Goal: Task Accomplishment & Management: Use online tool/utility

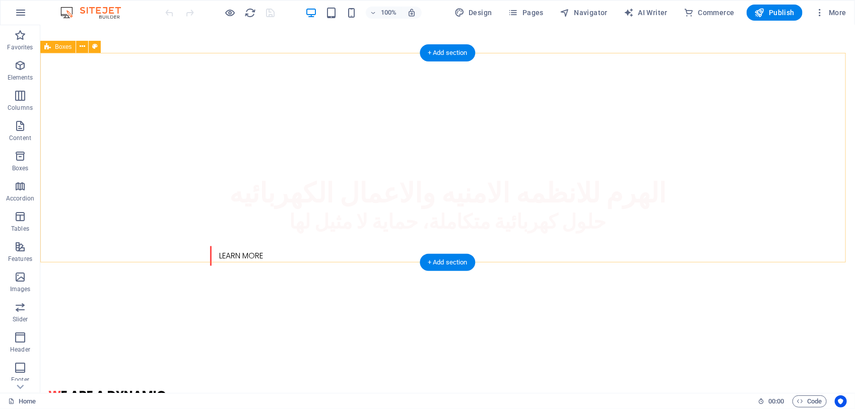
scroll to position [693, 0]
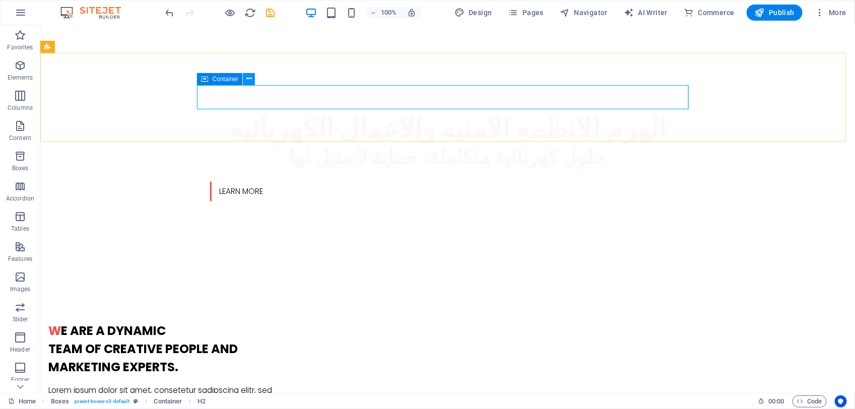
click at [247, 78] on icon at bounding box center [249, 79] width 6 height 11
click at [84, 49] on icon at bounding box center [83, 46] width 6 height 11
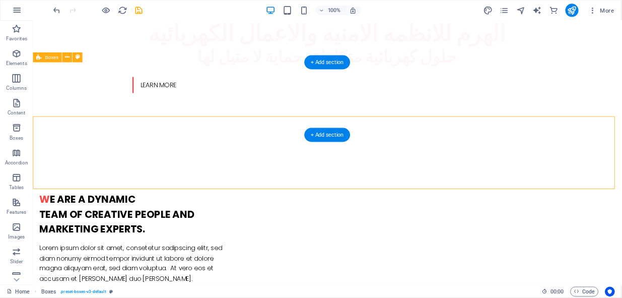
scroll to position [558, 0]
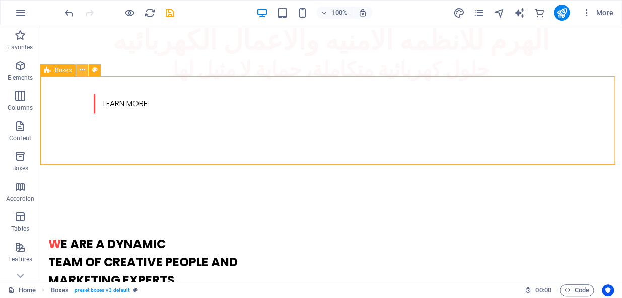
click at [84, 71] on icon at bounding box center [83, 69] width 6 height 11
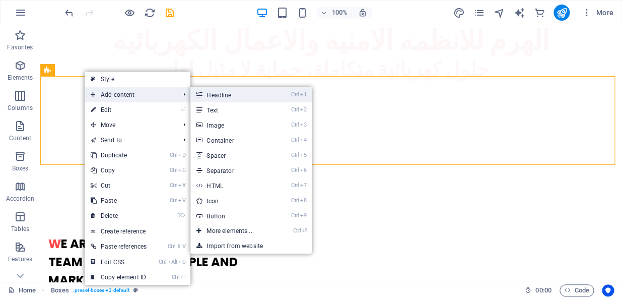
click at [210, 99] on link "Ctrl 1 Headline" at bounding box center [231, 94] width 83 height 15
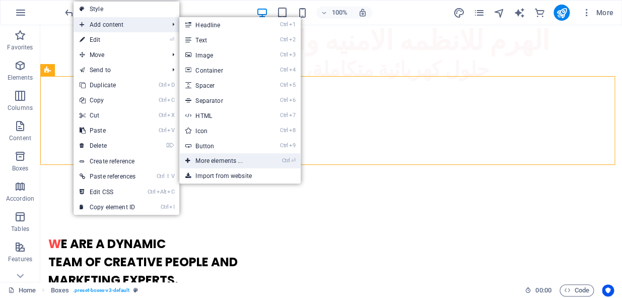
click at [244, 161] on link "Ctrl ⏎ More elements ..." at bounding box center [220, 160] width 83 height 15
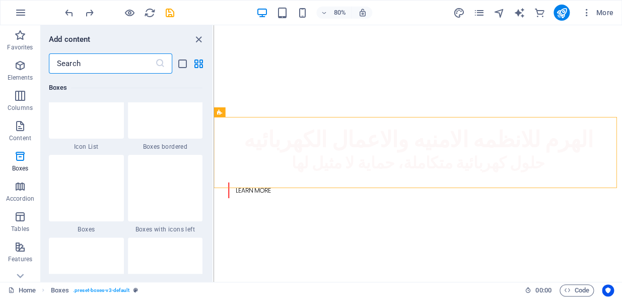
scroll to position [2763, 0]
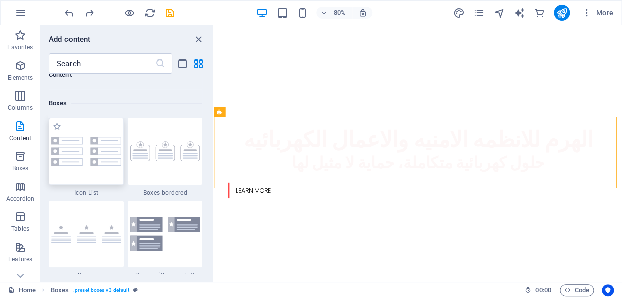
click at [83, 143] on img at bounding box center [86, 151] width 70 height 29
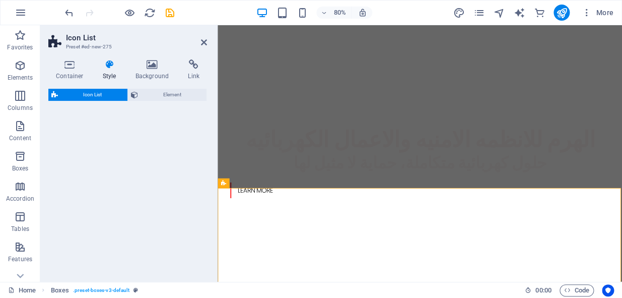
select select "rem"
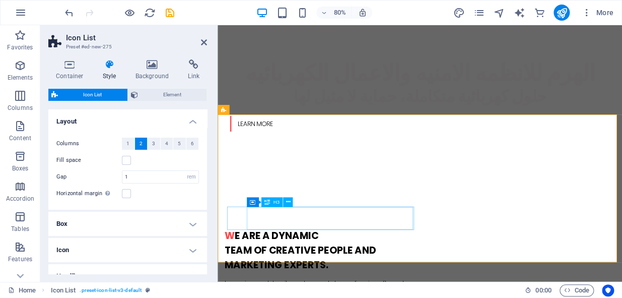
scroll to position [650, 0]
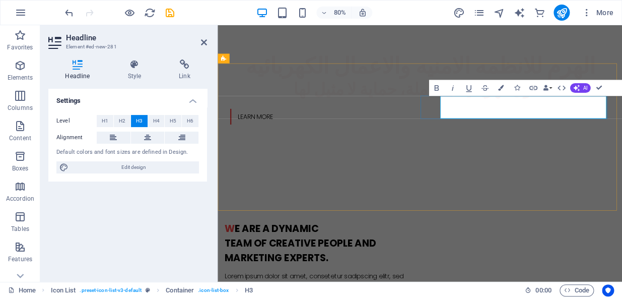
scroll to position [714, 0]
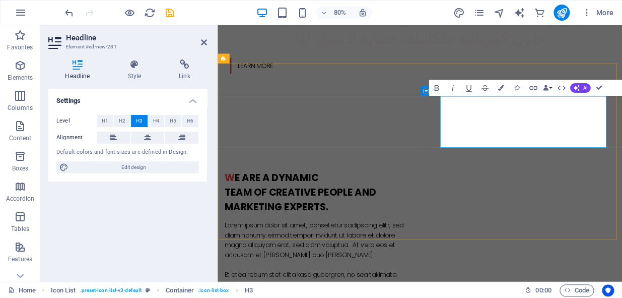
drag, startPoint x: 548, startPoint y: 125, endPoint x: 502, endPoint y: 171, distance: 64.8
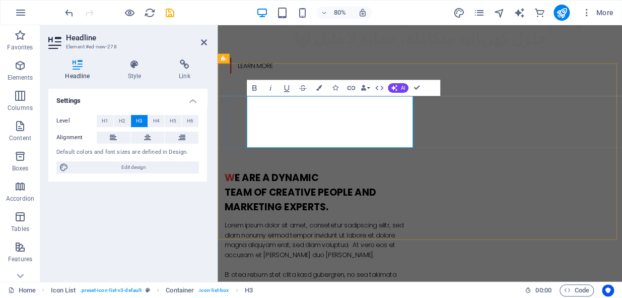
drag, startPoint x: 423, startPoint y: 170, endPoint x: 379, endPoint y: 143, distance: 50.9
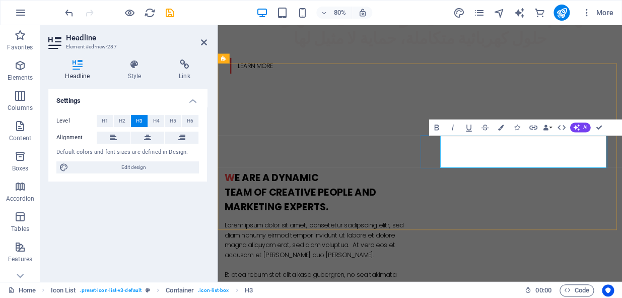
drag, startPoint x: 553, startPoint y: 190, endPoint x: 609, endPoint y: 179, distance: 57.1
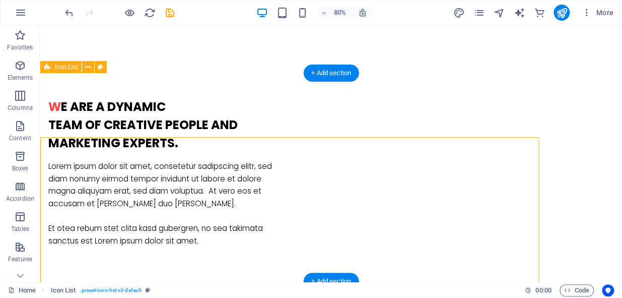
scroll to position [650, 0]
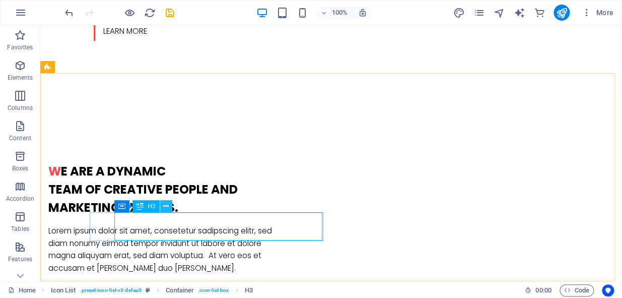
click at [166, 208] on icon at bounding box center [166, 206] width 6 height 11
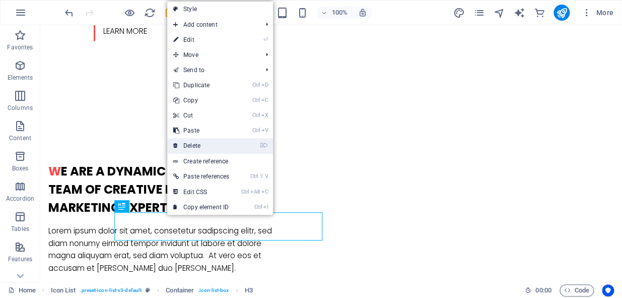
click at [217, 140] on link "⌦ Delete" at bounding box center [201, 145] width 68 height 15
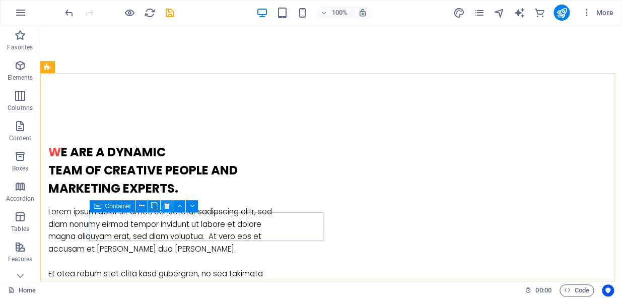
click at [164, 203] on icon at bounding box center [167, 205] width 6 height 11
click at [169, 207] on icon at bounding box center [167, 205] width 6 height 11
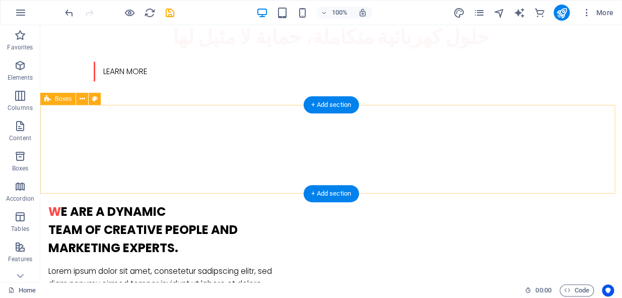
scroll to position [604, 0]
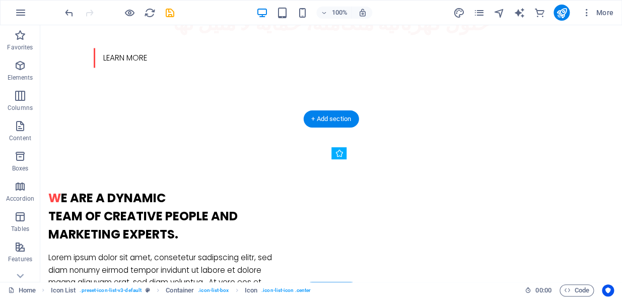
drag, startPoint x: 348, startPoint y: 171, endPoint x: 494, endPoint y: 181, distance: 146.5
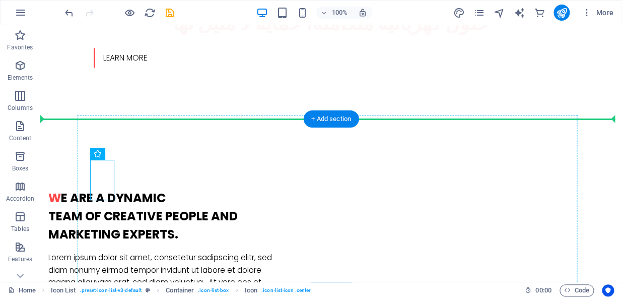
drag, startPoint x: 103, startPoint y: 169, endPoint x: 322, endPoint y: 176, distance: 219.2
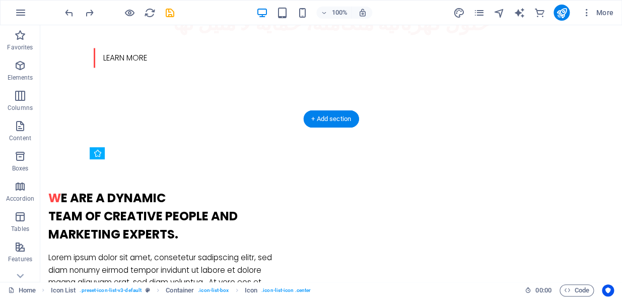
drag, startPoint x: 104, startPoint y: 168, endPoint x: 307, endPoint y: 169, distance: 202.5
drag, startPoint x: 106, startPoint y: 225, endPoint x: 269, endPoint y: 228, distance: 162.7
drag, startPoint x: 344, startPoint y: 220, endPoint x: 508, endPoint y: 226, distance: 164.8
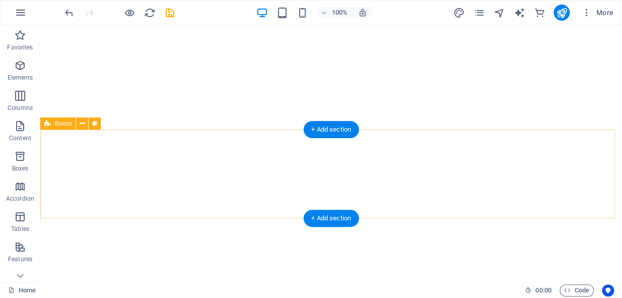
scroll to position [549, 0]
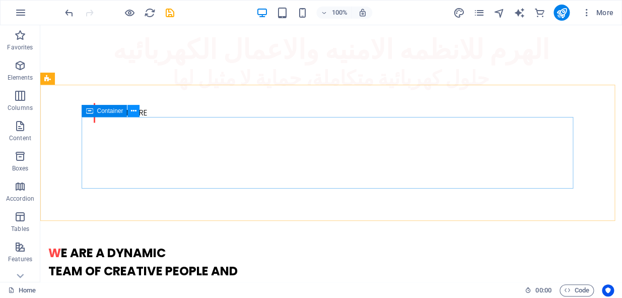
click at [135, 109] on icon at bounding box center [134, 111] width 6 height 11
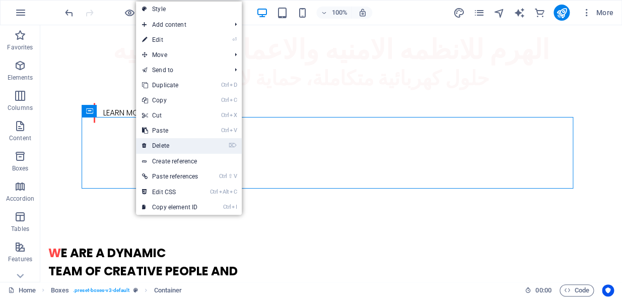
click at [178, 143] on link "⌦ Delete" at bounding box center [170, 145] width 68 height 15
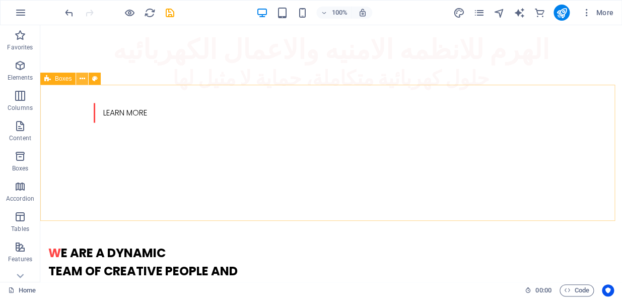
click at [82, 79] on icon at bounding box center [83, 79] width 6 height 11
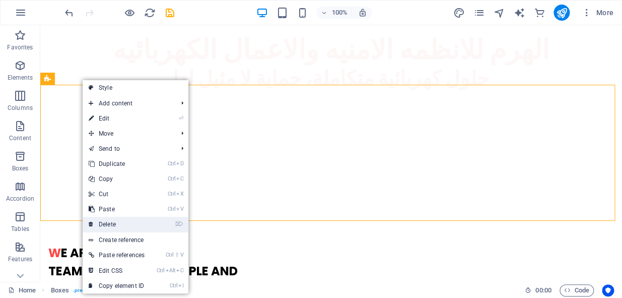
click at [122, 221] on link "⌦ Delete" at bounding box center [117, 224] width 68 height 15
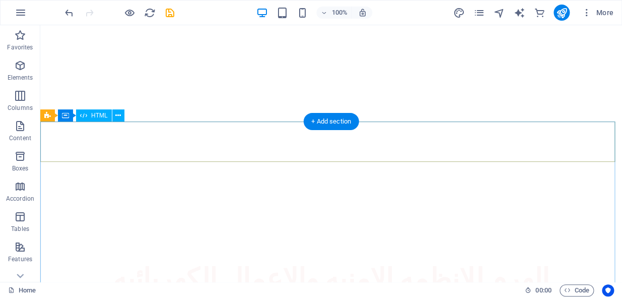
scroll to position [412, 0]
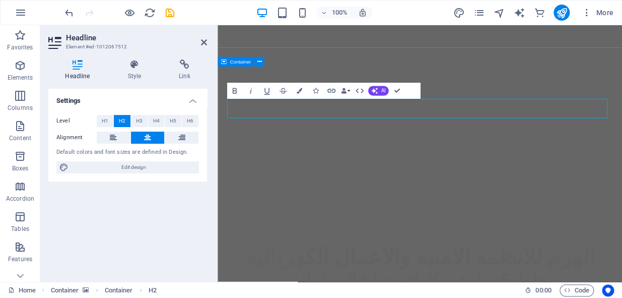
scroll to position [476, 0]
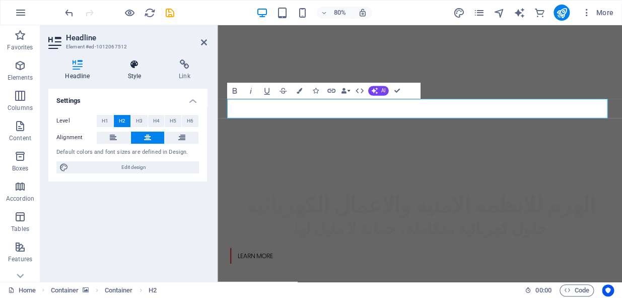
click at [132, 62] on icon at bounding box center [134, 64] width 47 height 10
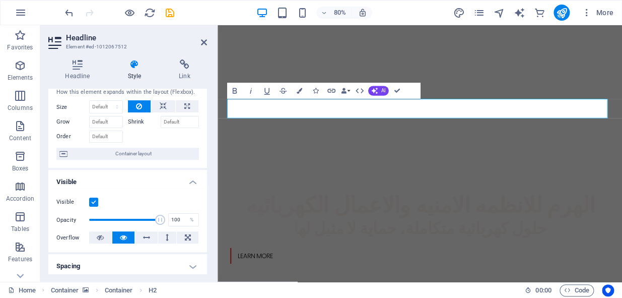
scroll to position [12, 0]
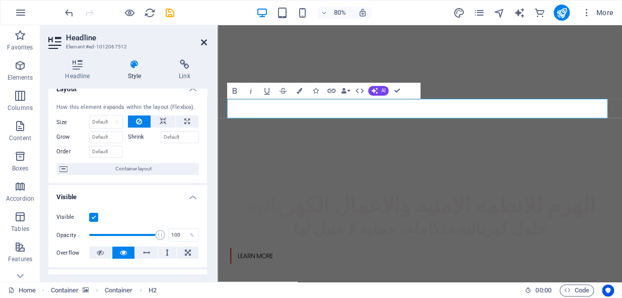
click at [206, 44] on icon at bounding box center [204, 42] width 6 height 8
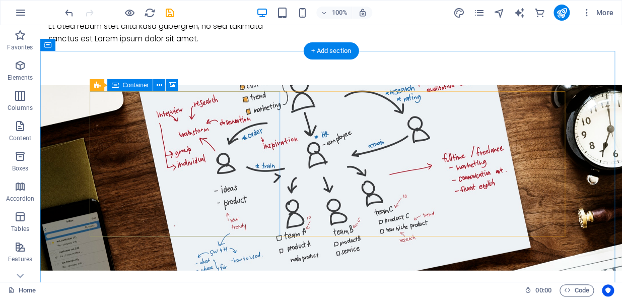
scroll to position [1007, 0]
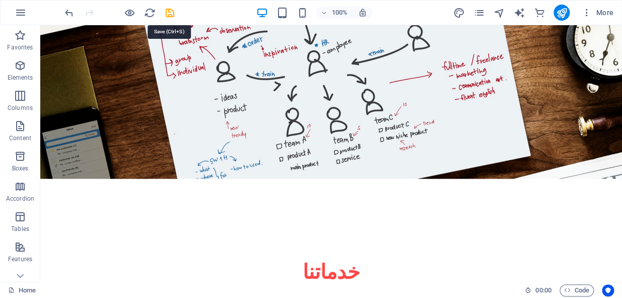
click at [173, 10] on icon "save" at bounding box center [170, 13] width 12 height 12
checkbox input "false"
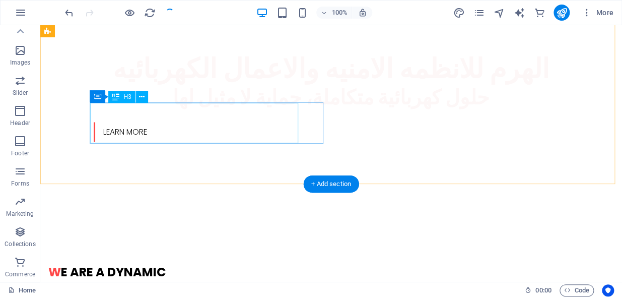
scroll to position [641, 0]
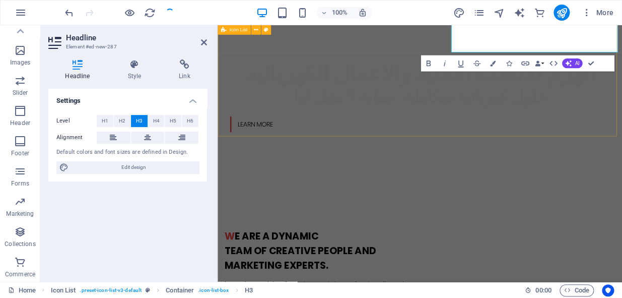
scroll to position [705, 0]
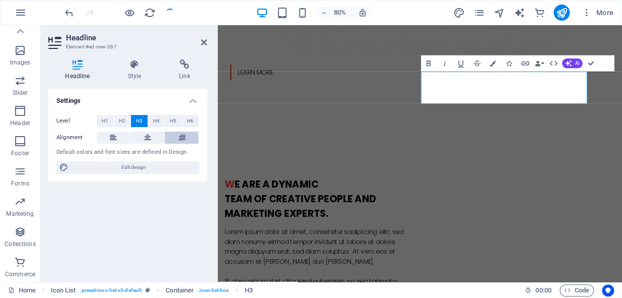
click at [185, 140] on button at bounding box center [182, 137] width 34 height 12
click at [148, 139] on icon at bounding box center [147, 137] width 7 height 12
click at [116, 135] on icon at bounding box center [113, 137] width 7 height 12
click at [184, 137] on icon at bounding box center [181, 137] width 7 height 12
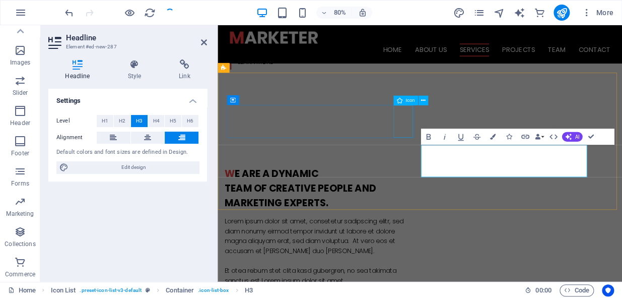
scroll to position [614, 0]
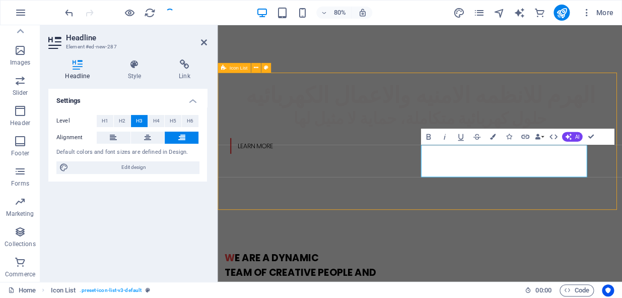
select select "rem"
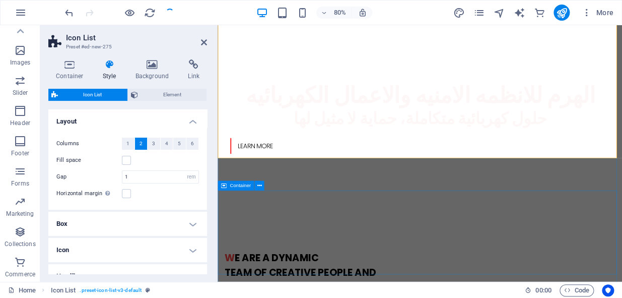
scroll to position [677, 0]
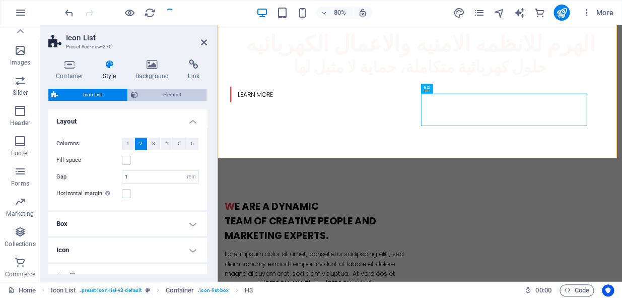
click at [166, 97] on span "Element" at bounding box center [172, 95] width 63 height 12
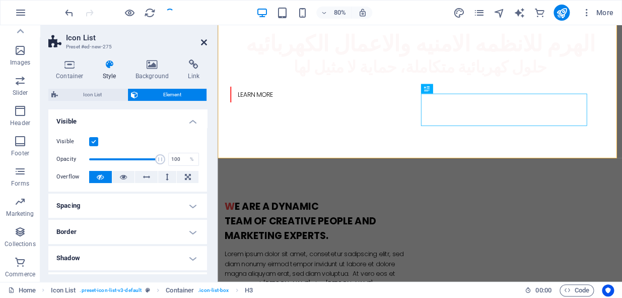
click at [203, 39] on icon at bounding box center [204, 42] width 6 height 8
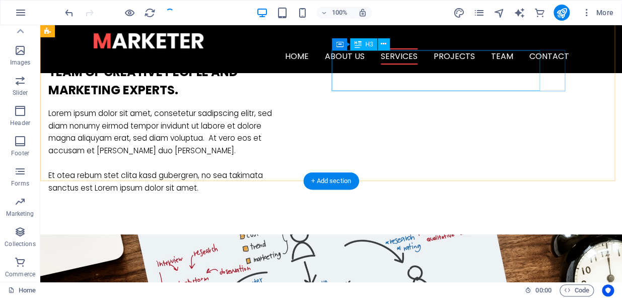
scroll to position [549, 0]
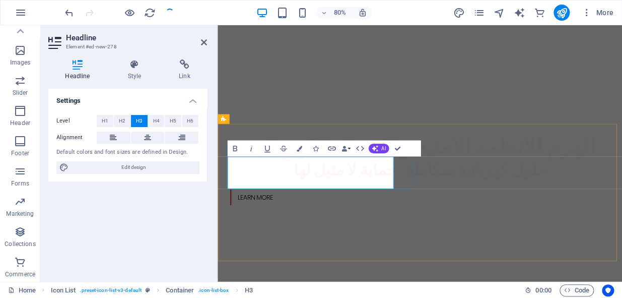
drag, startPoint x: 320, startPoint y: 198, endPoint x: 242, endPoint y: 223, distance: 81.4
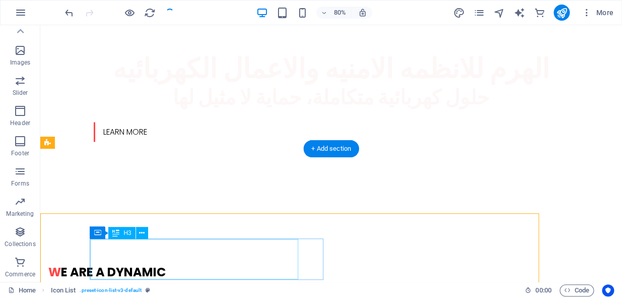
scroll to position [485, 0]
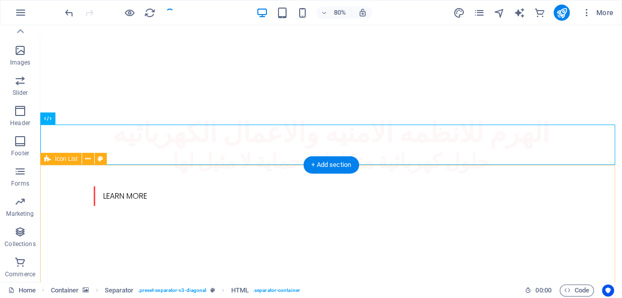
scroll to position [591, 0]
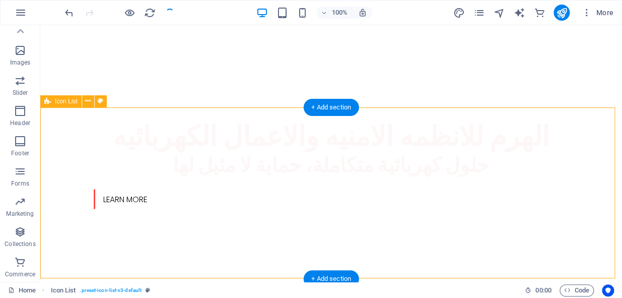
scroll to position [527, 0]
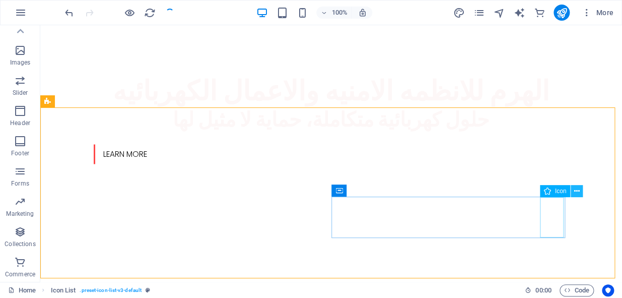
click at [575, 192] on icon at bounding box center [577, 191] width 6 height 11
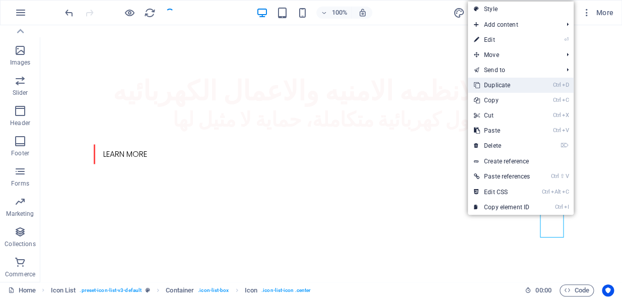
click at [504, 83] on link "Ctrl D Duplicate" at bounding box center [502, 85] width 68 height 15
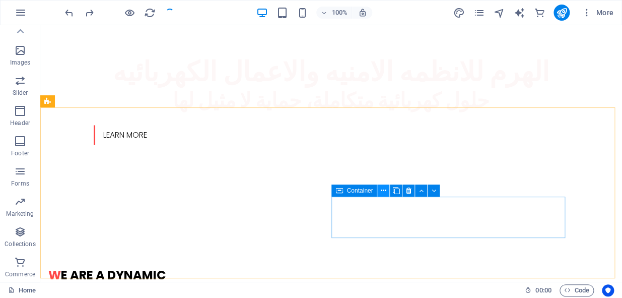
click at [382, 186] on icon at bounding box center [384, 190] width 6 height 11
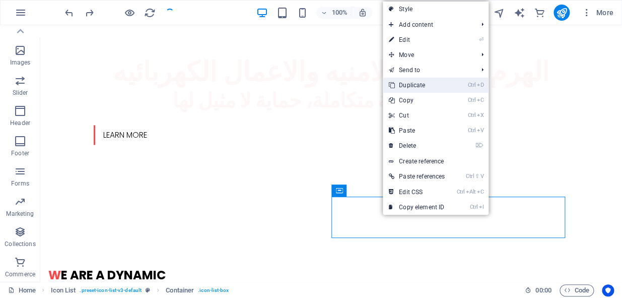
click at [418, 83] on link "Ctrl D Duplicate" at bounding box center [417, 85] width 68 height 15
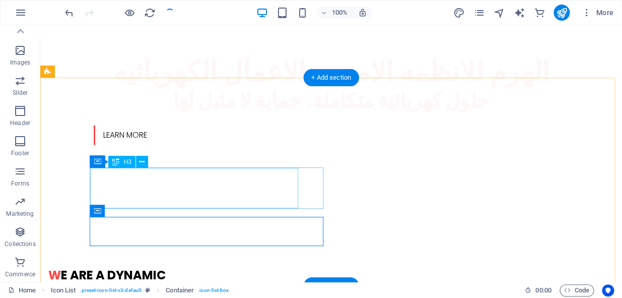
scroll to position [619, 0]
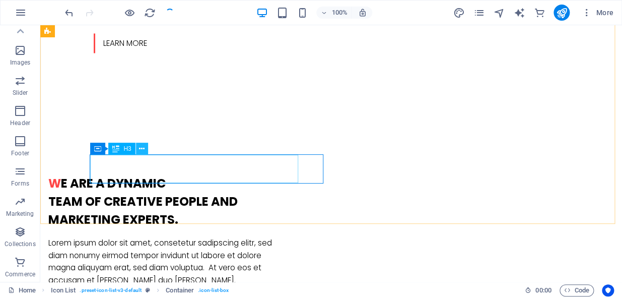
click at [143, 150] on icon at bounding box center [142, 149] width 6 height 11
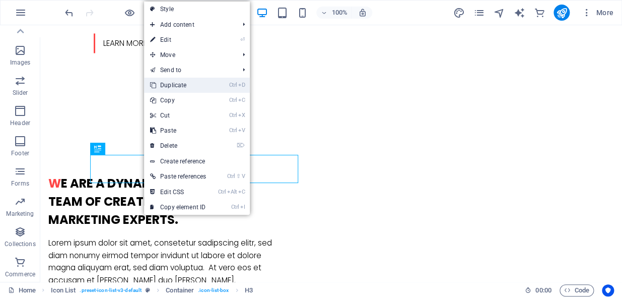
click at [191, 84] on link "Ctrl D Duplicate" at bounding box center [178, 85] width 68 height 15
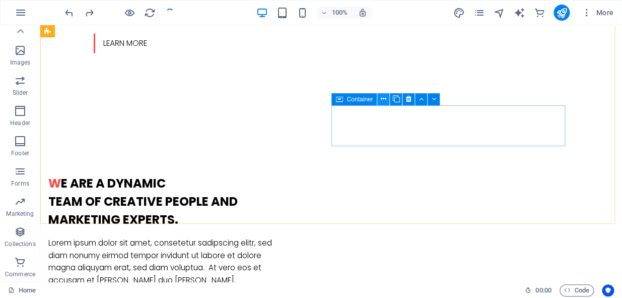
click at [381, 98] on icon at bounding box center [384, 99] width 6 height 11
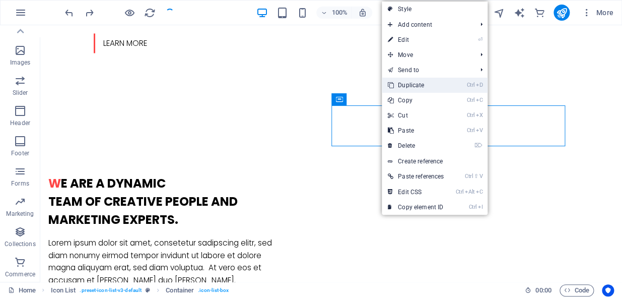
click at [412, 86] on link "Ctrl D Duplicate" at bounding box center [416, 85] width 68 height 15
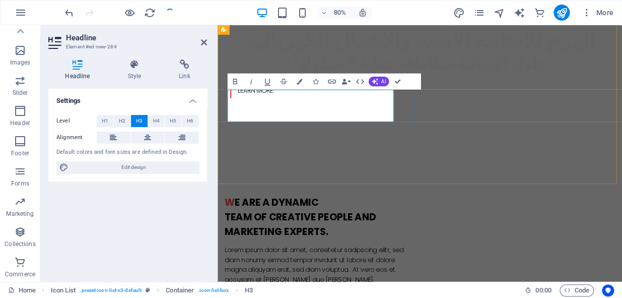
drag, startPoint x: 347, startPoint y: 129, endPoint x: 217, endPoint y: 137, distance: 129.7
drag, startPoint x: 350, startPoint y: 127, endPoint x: 336, endPoint y: 125, distance: 14.2
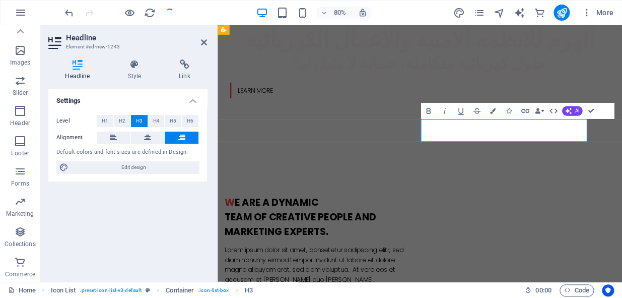
drag, startPoint x: 588, startPoint y: 157, endPoint x: 598, endPoint y: 157, distance: 10.1
drag, startPoint x: 484, startPoint y: 158, endPoint x: 475, endPoint y: 158, distance: 8.1
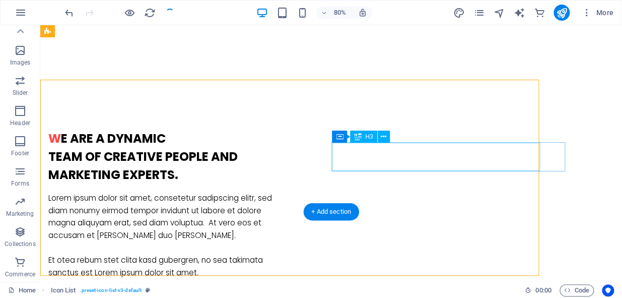
scroll to position [619, 0]
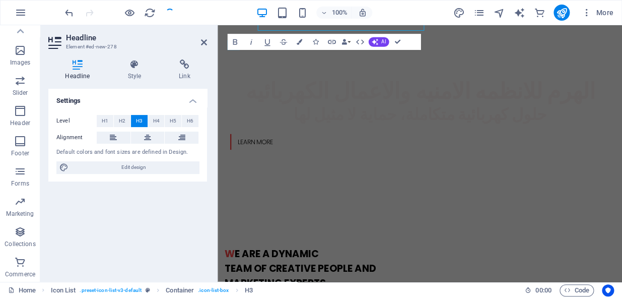
scroll to position [683, 0]
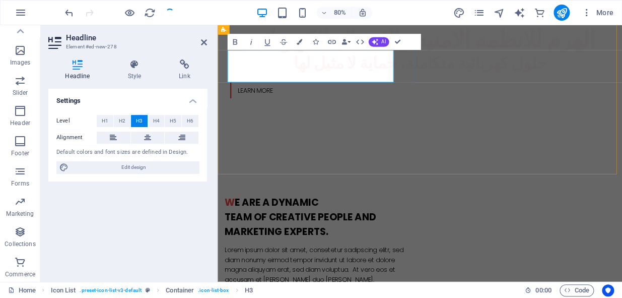
drag, startPoint x: 380, startPoint y: 81, endPoint x: 228, endPoint y: 83, distance: 152.6
drag, startPoint x: 334, startPoint y: 81, endPoint x: 359, endPoint y: 83, distance: 24.7
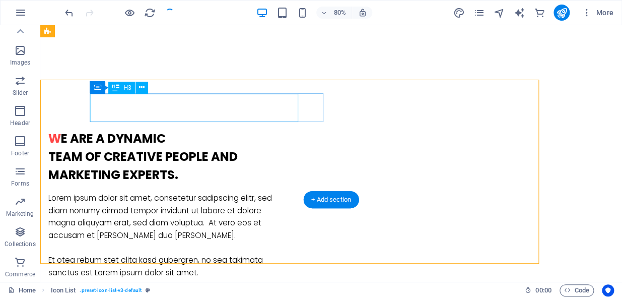
scroll to position [619, 0]
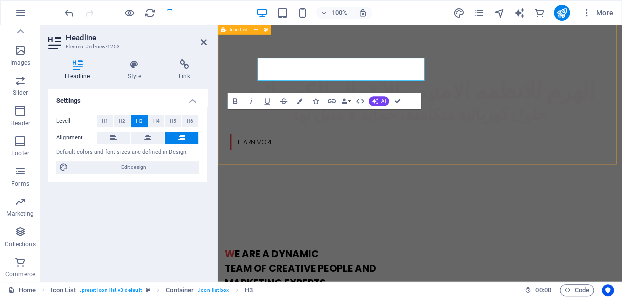
scroll to position [683, 0]
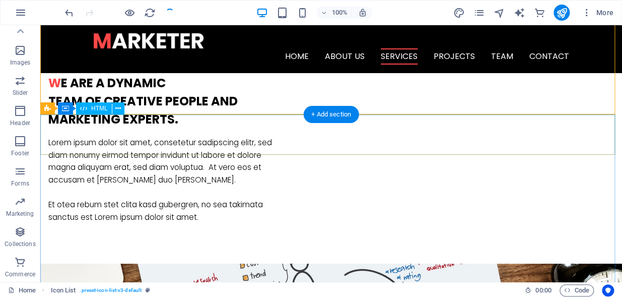
scroll to position [573, 0]
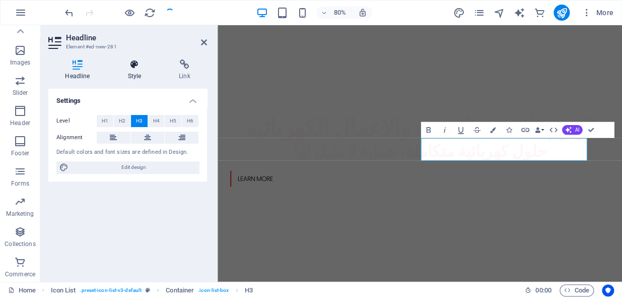
click at [126, 67] on icon at bounding box center [134, 64] width 47 height 10
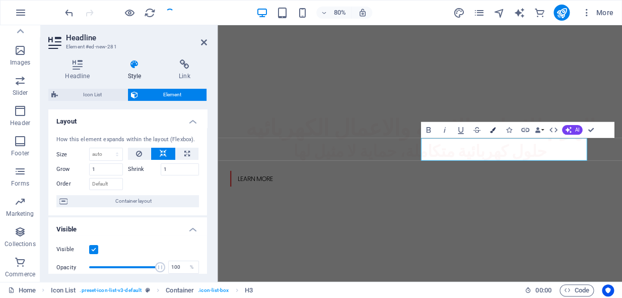
click at [494, 128] on icon "button" at bounding box center [493, 130] width 6 height 6
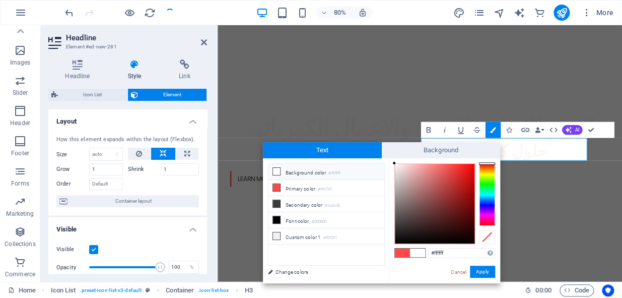
drag, startPoint x: 394, startPoint y: 233, endPoint x: 195, endPoint y: 142, distance: 218.6
click at [374, 139] on body "[DOMAIN_NAME] Home Favorites Elements Columns Content Boxes Accordion Tables Fe…" at bounding box center [311, 149] width 622 height 298
click at [460, 268] on link "Cancel" at bounding box center [459, 272] width 18 height 8
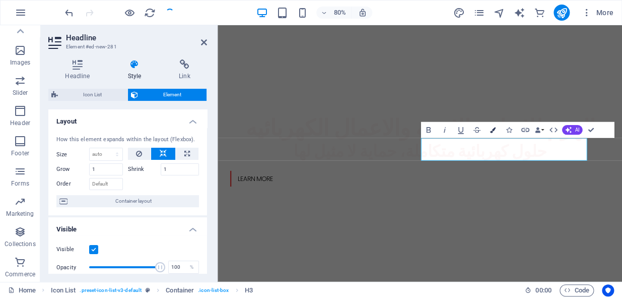
click at [492, 127] on icon "button" at bounding box center [493, 130] width 6 height 6
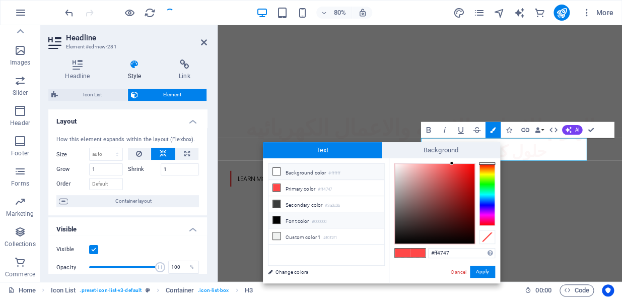
click at [309, 220] on li "Font color #000000" at bounding box center [326, 220] width 116 height 16
type input "#000000"
drag, startPoint x: 395, startPoint y: 240, endPoint x: 390, endPoint y: 245, distance: 7.5
click at [390, 245] on div "#000000 Supported formats #0852ed rgb(8, 82, 237) rgba(8, 82, 237, 90%) hsv(221…" at bounding box center [444, 293] width 111 height 271
click at [483, 272] on button "Apply" at bounding box center [482, 271] width 25 height 12
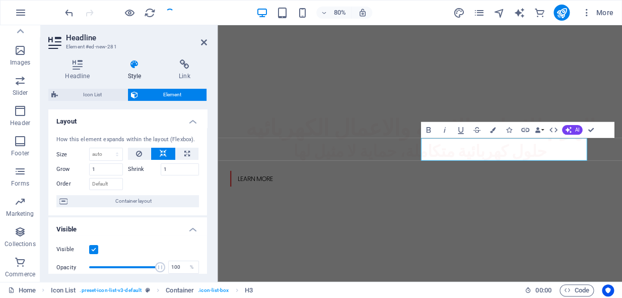
click at [484, 239] on div "H1 Banner Container Separator HTML Separator 2 columns Separator Container HTML…" at bounding box center [420, 153] width 404 height 256
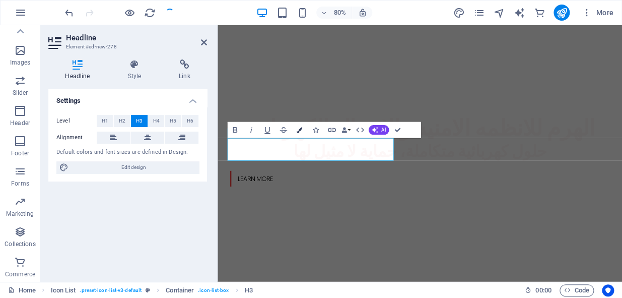
click at [299, 130] on icon "button" at bounding box center [300, 130] width 6 height 6
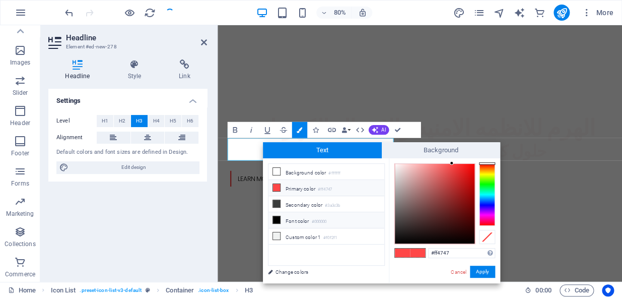
click at [308, 221] on li "Font color #000000" at bounding box center [326, 220] width 116 height 16
type input "#000000"
click at [478, 269] on button "Apply" at bounding box center [482, 271] width 25 height 12
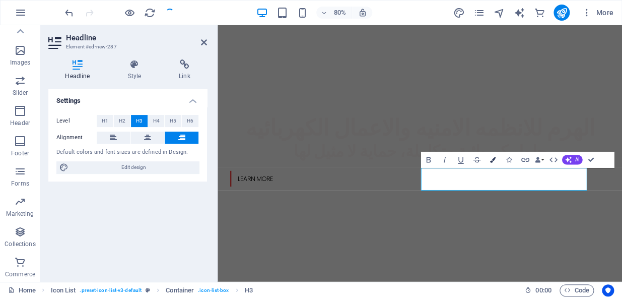
click at [491, 160] on icon "button" at bounding box center [493, 160] width 6 height 6
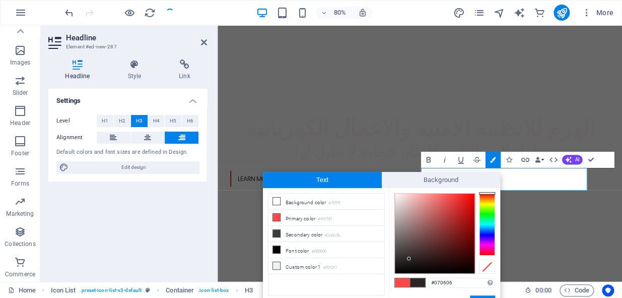
type input "#000000"
drag, startPoint x: 409, startPoint y: 258, endPoint x: 393, endPoint y: 275, distance: 23.2
click at [476, 296] on button "Apply" at bounding box center [482, 301] width 25 height 12
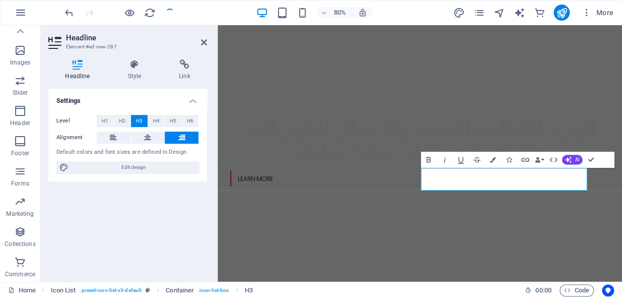
click at [373, 243] on div "H1 Banner Container Separator HTML Separator 2 columns Separator Container HTML…" at bounding box center [420, 153] width 404 height 256
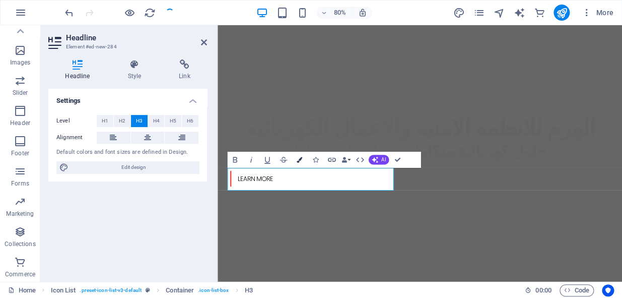
click at [299, 161] on icon "button" at bounding box center [300, 160] width 6 height 6
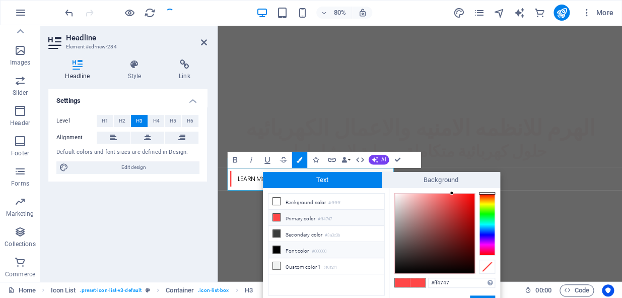
click at [319, 250] on small "#000000" at bounding box center [318, 251] width 15 height 7
type input "#000000"
click at [479, 295] on button "Apply" at bounding box center [482, 301] width 25 height 12
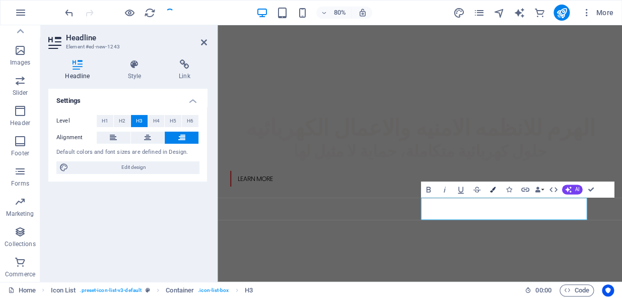
click at [493, 189] on icon "button" at bounding box center [493, 189] width 6 height 6
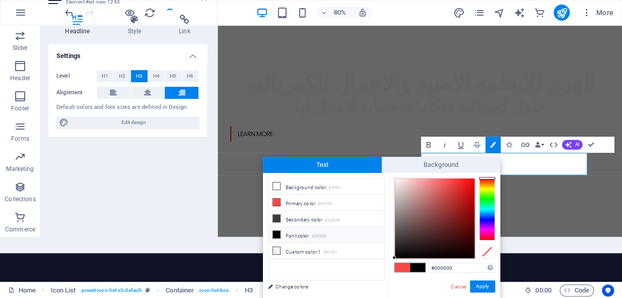
drag, startPoint x: 406, startPoint y: 249, endPoint x: 392, endPoint y: 263, distance: 20.7
click at [394, 255] on div at bounding box center [394, 255] width 4 height 4
drag, startPoint x: 394, startPoint y: 254, endPoint x: 395, endPoint y: 260, distance: 6.1
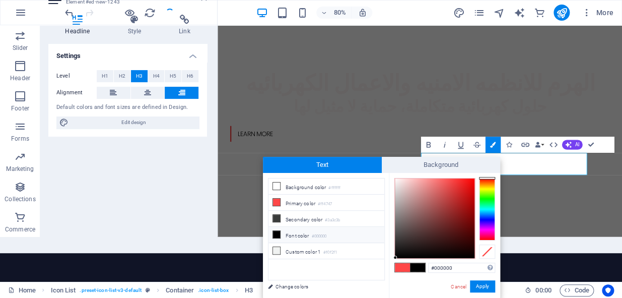
type input "#020202"
click at [396, 256] on div at bounding box center [396, 257] width 4 height 4
drag, startPoint x: 493, startPoint y: 285, endPoint x: 492, endPoint y: 296, distance: 11.6
click at [493, 284] on button "Apply" at bounding box center [482, 286] width 25 height 12
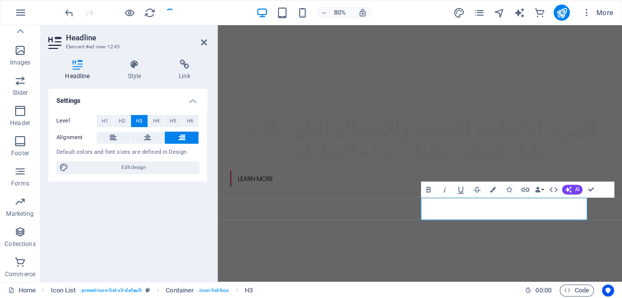
scroll to position [0, 0]
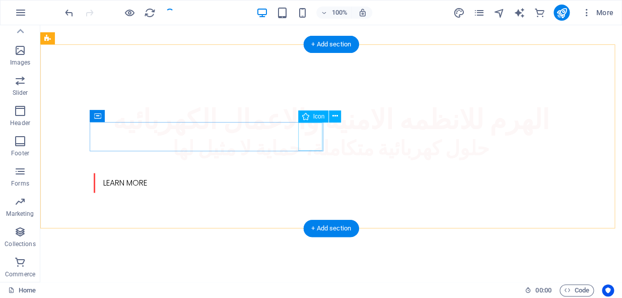
scroll to position [589, 0]
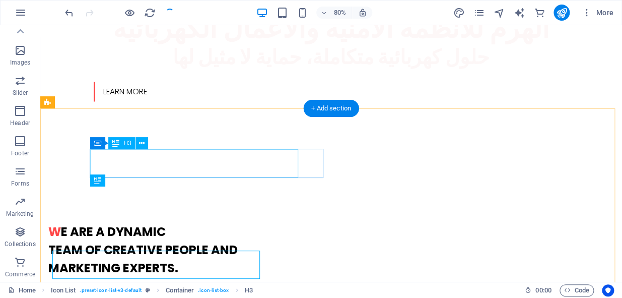
scroll to position [525, 0]
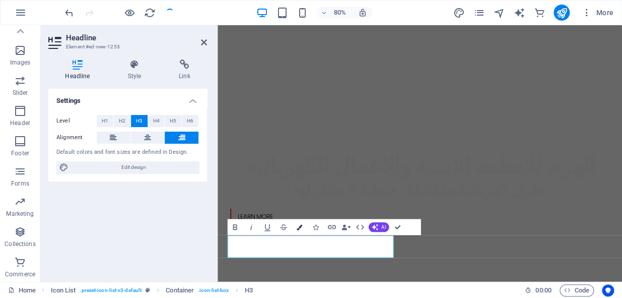
click at [297, 229] on icon "button" at bounding box center [300, 227] width 6 height 6
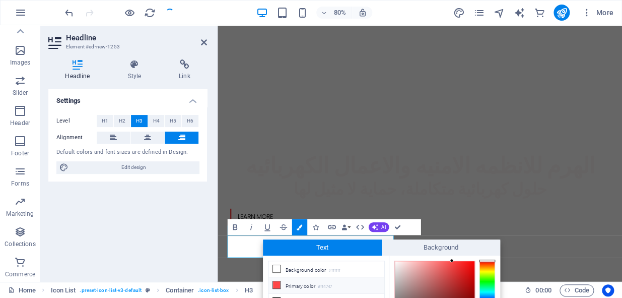
scroll to position [83, 0]
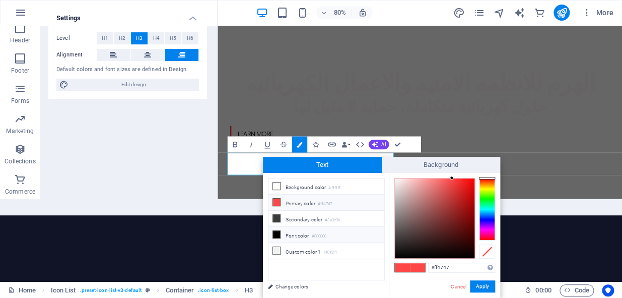
click at [295, 236] on li "Font color #000000" at bounding box center [326, 235] width 116 height 16
type input "#000000"
click at [480, 285] on button "Apply" at bounding box center [482, 286] width 25 height 12
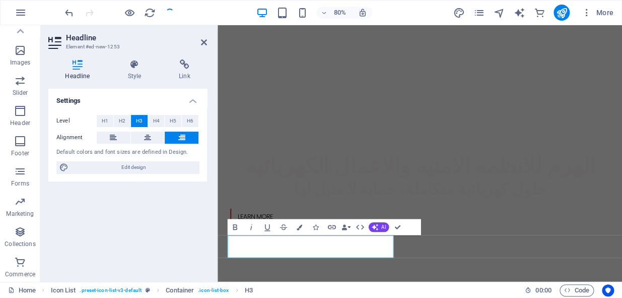
scroll to position [0, 0]
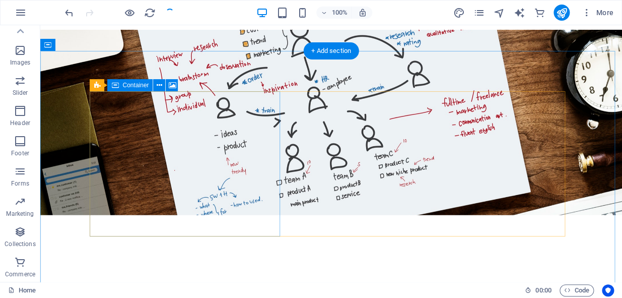
scroll to position [962, 0]
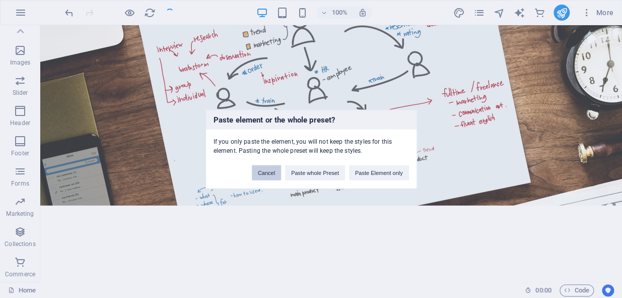
click at [263, 172] on button "Cancel" at bounding box center [266, 172] width 29 height 15
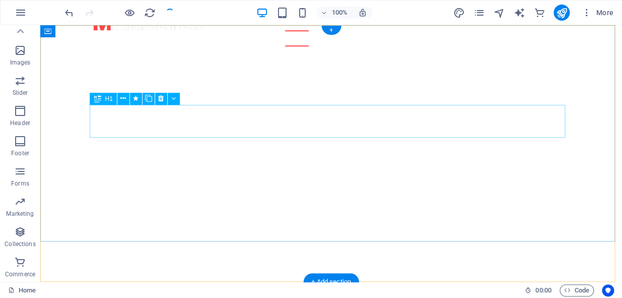
scroll to position [0, 0]
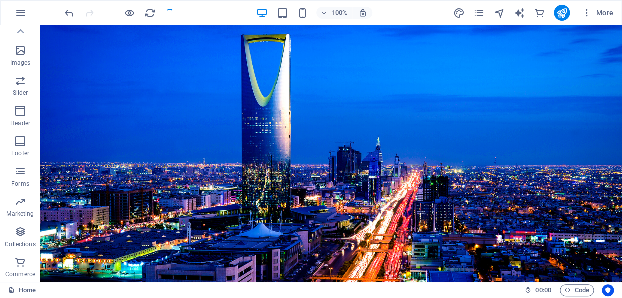
click at [171, 10] on div at bounding box center [119, 13] width 113 height 16
